Goal: Navigation & Orientation: Find specific page/section

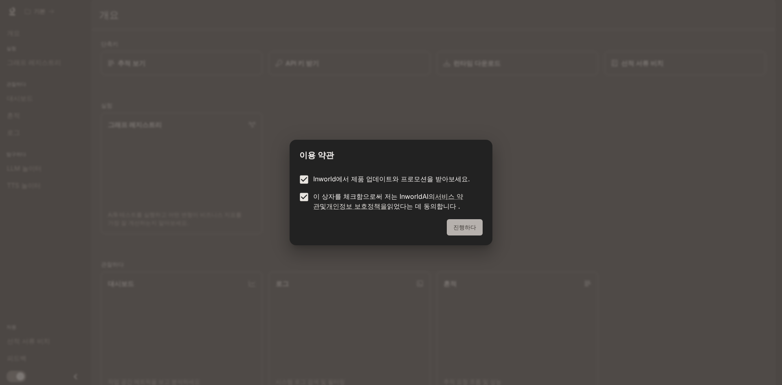
click at [475, 228] on font "진행하다" at bounding box center [464, 227] width 23 height 7
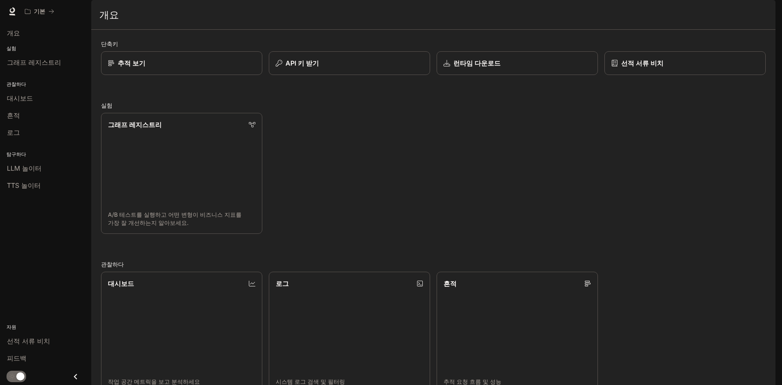
click at [344, 103] on div "단축키 추적 보기 API 키 받기 런타임 다운로드 선적 서류 비치 실험 그래프 레지스트리 A/B 테스트를 실행하고 어떤 변형이 비즈니스 지표를…" at bounding box center [433, 295] width 665 height 512
click at [339, 68] on div "API 키 받기" at bounding box center [349, 63] width 149 height 10
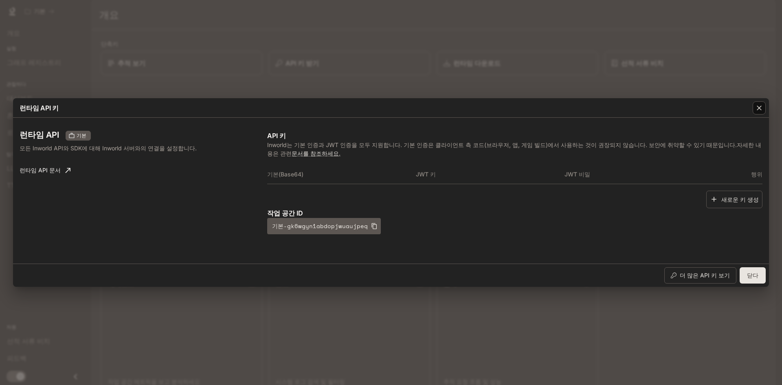
click at [757, 110] on icon "button" at bounding box center [759, 108] width 8 height 8
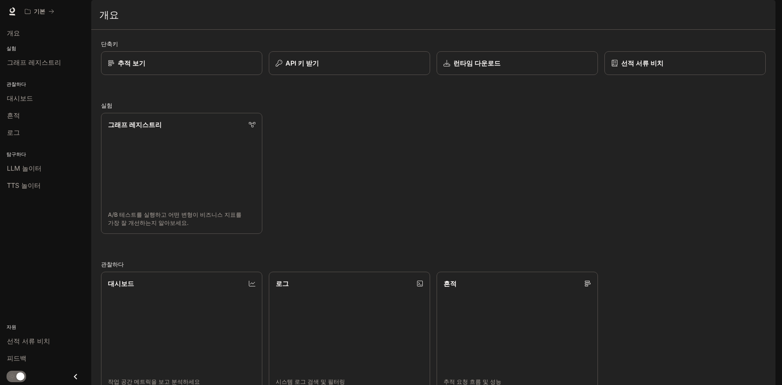
click at [448, 157] on div "그래프 레지스트리 A/B 테스트를 실행하고 어떤 변형이 비즈니스 지표를 가장 잘 개선하는지 알아보세요." at bounding box center [429, 169] width 671 height 127
click at [25, 169] on font "LLM 놀이터" at bounding box center [24, 168] width 35 height 8
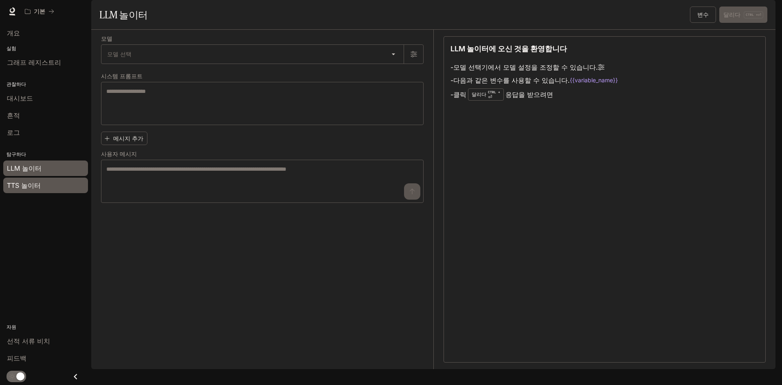
click at [19, 183] on font "TTS 놀이터" at bounding box center [24, 185] width 34 height 8
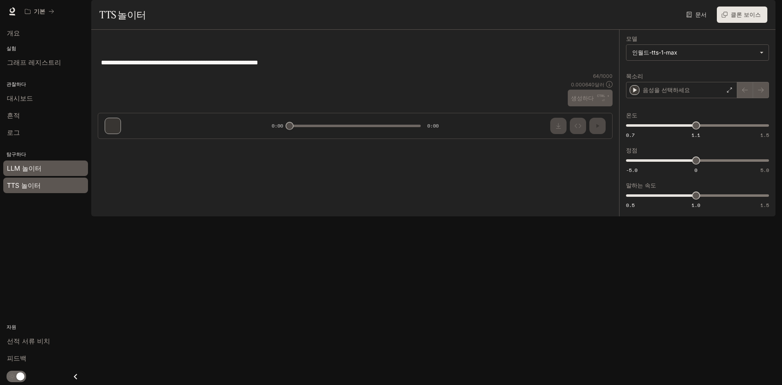
click at [33, 164] on span "LLM 놀이터" at bounding box center [24, 168] width 35 height 10
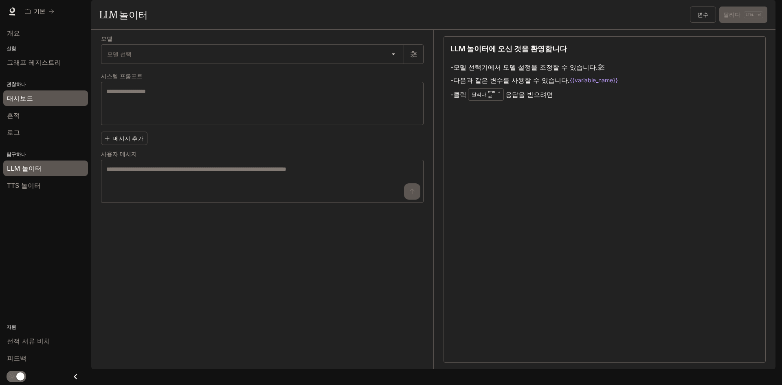
click at [27, 98] on font "대시보드" at bounding box center [20, 98] width 26 height 8
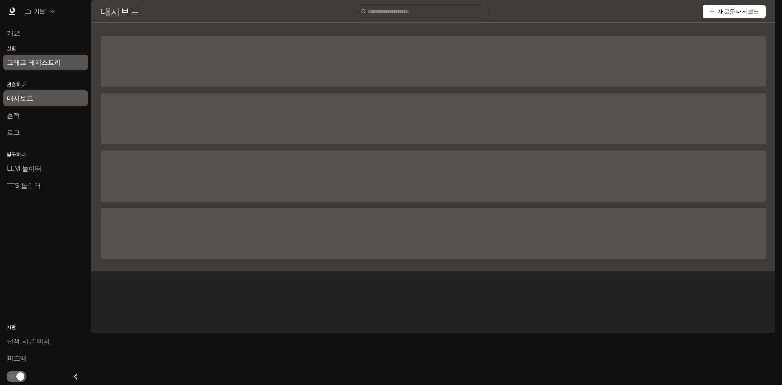
click at [46, 63] on font "그래프 레지스트리" at bounding box center [34, 62] width 54 height 8
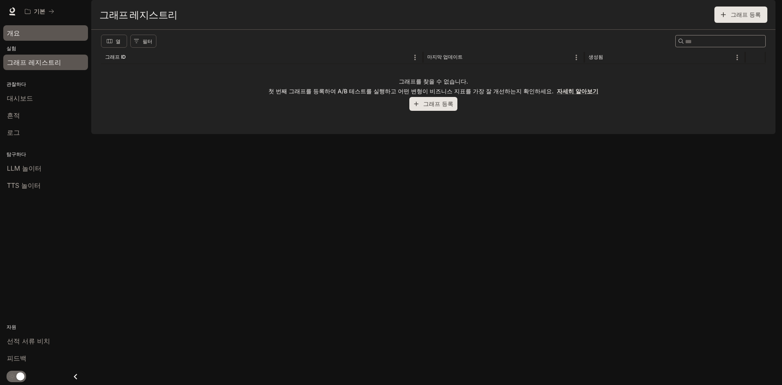
click at [28, 35] on div "개요" at bounding box center [45, 33] width 77 height 10
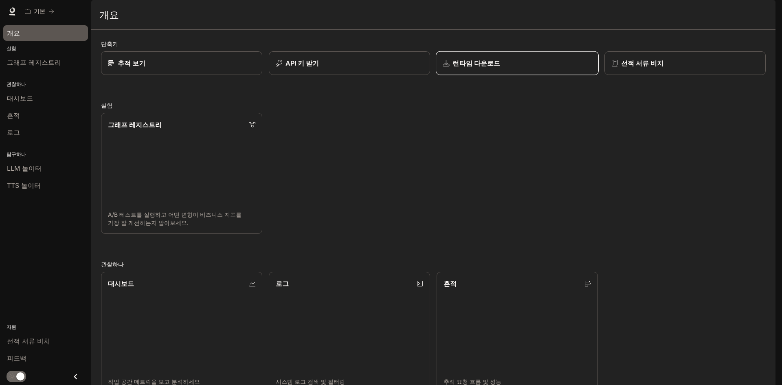
click at [490, 75] on link "런타임 다운로드" at bounding box center [517, 63] width 163 height 24
click at [158, 68] on div "추적 보기" at bounding box center [181, 63] width 149 height 10
